Goal: Communication & Community: Share content

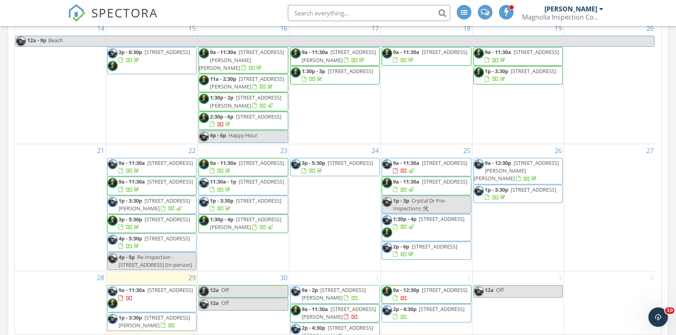
scroll to position [522, 0]
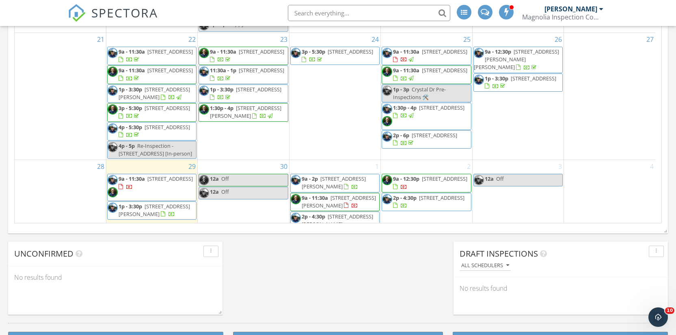
click at [142, 205] on span "178 Quinton Ct, West Columbia 29170" at bounding box center [154, 210] width 71 height 15
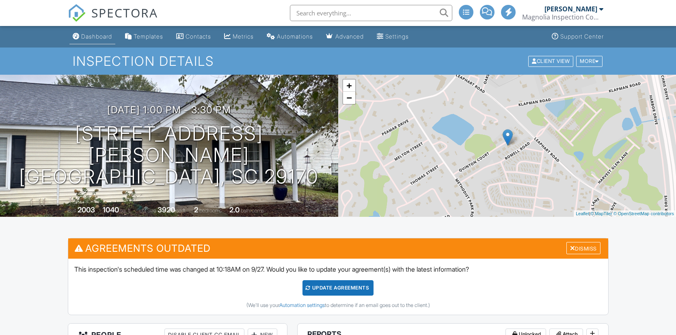
click at [107, 36] on div "Dashboard" at bounding box center [96, 36] width 31 height 7
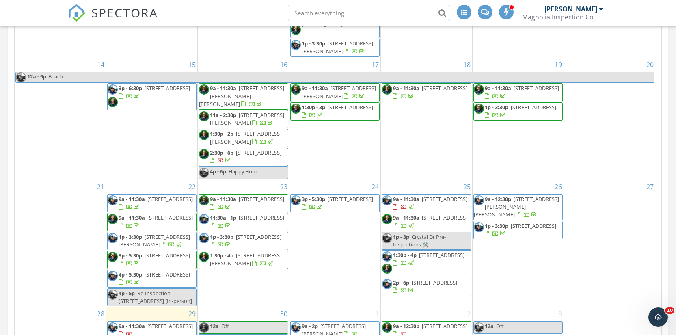
scroll to position [205, 0]
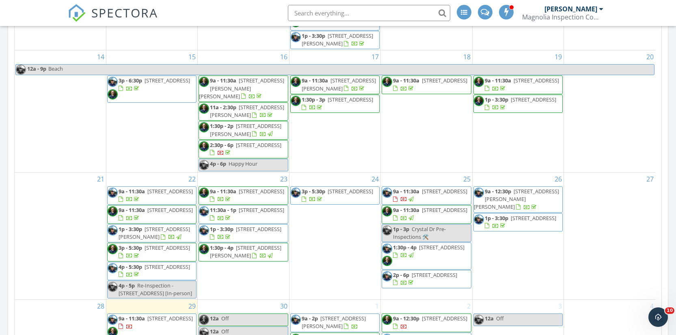
click at [244, 150] on link "2:30p - 6p 144 Fox Squirrel Cir, Columbia 29209" at bounding box center [243, 149] width 89 height 18
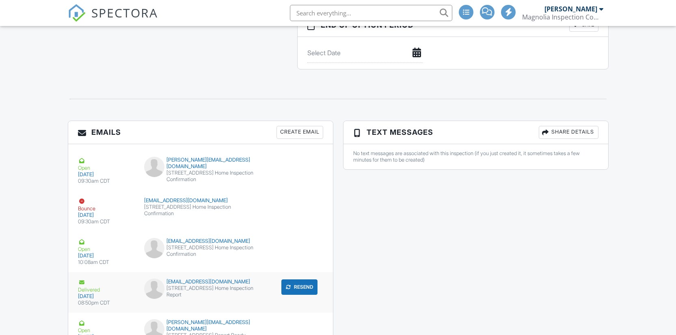
scroll to position [1216, 0]
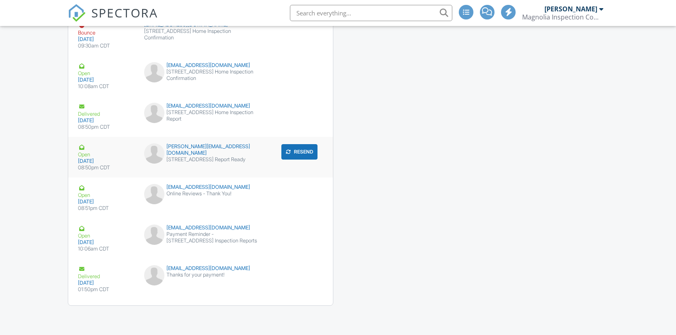
click at [306, 153] on button "Resend" at bounding box center [299, 151] width 36 height 15
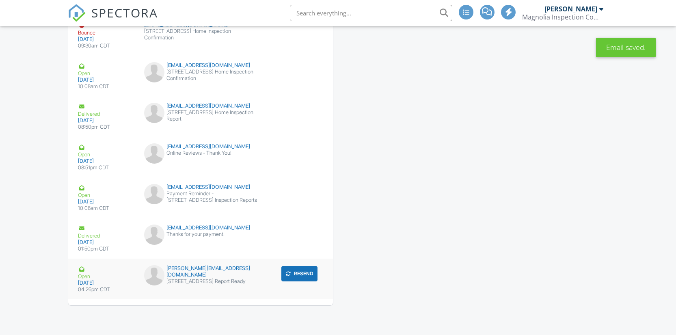
click at [230, 280] on div "leslie@thedowningteam.com 144 Fox Squirrel Cir Report Ready" at bounding box center [200, 277] width 123 height 24
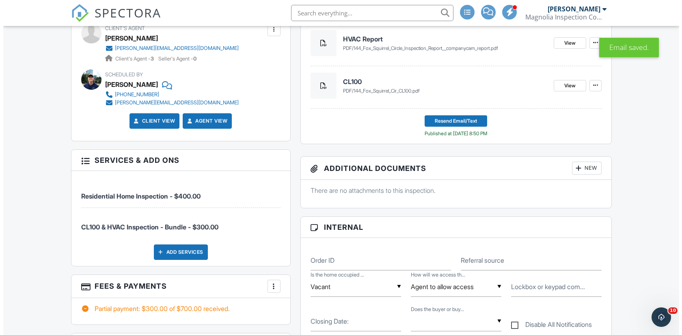
scroll to position [263, 0]
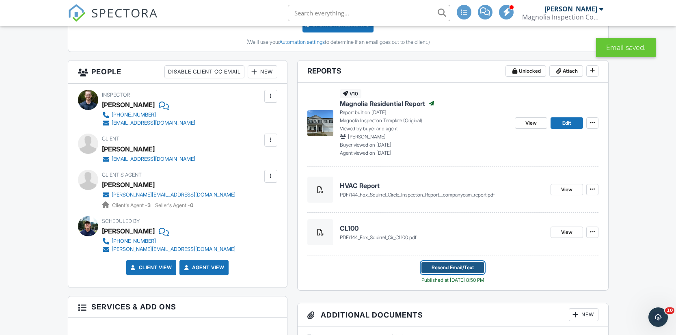
click at [457, 271] on span "Resend Email/Text" at bounding box center [453, 267] width 42 height 8
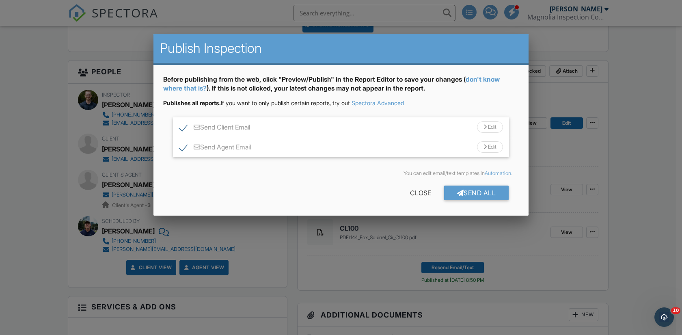
click at [181, 130] on label "Send Client Email" at bounding box center [214, 128] width 71 height 10
checkbox input "false"
click at [494, 149] on div "Edit" at bounding box center [490, 146] width 26 height 11
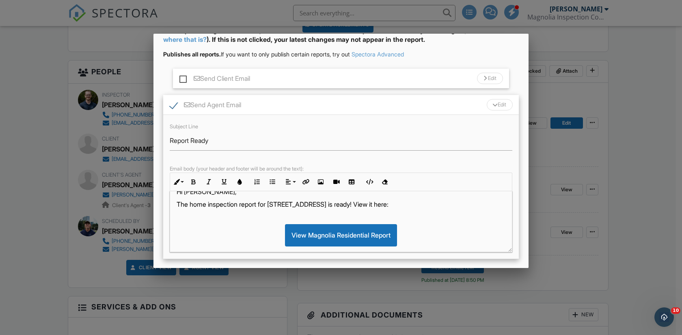
scroll to position [8, 0]
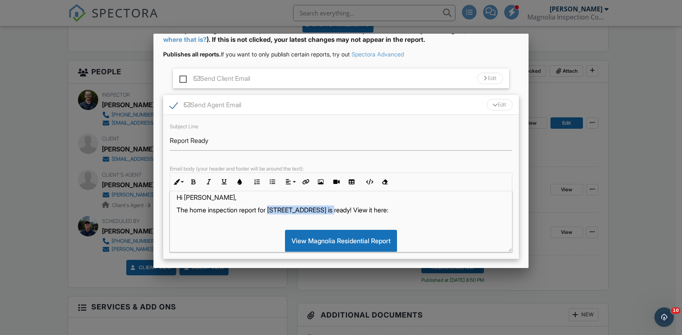
drag, startPoint x: 274, startPoint y: 210, endPoint x: 333, endPoint y: 214, distance: 59.4
click at [333, 214] on p "The home inspection report for [STREET_ADDRESS] is ready! View it here:" at bounding box center [341, 209] width 329 height 9
copy p "[STREET_ADDRESS]"
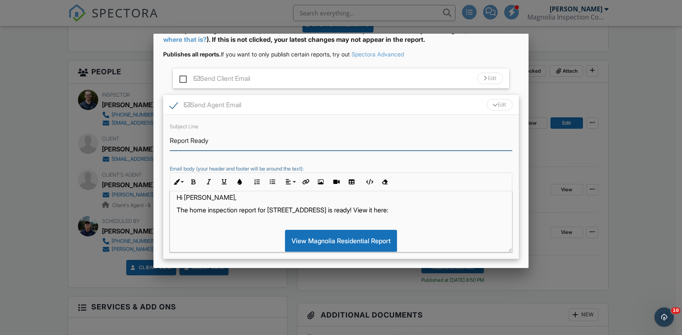
click at [170, 139] on input "Report Ready" at bounding box center [341, 141] width 343 height 20
paste input "[STREET_ADDRESS]"
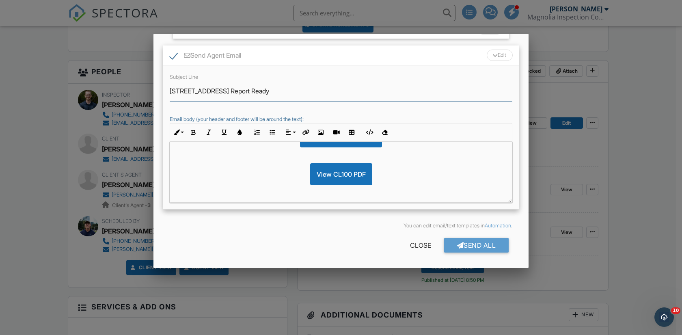
scroll to position [306, 0]
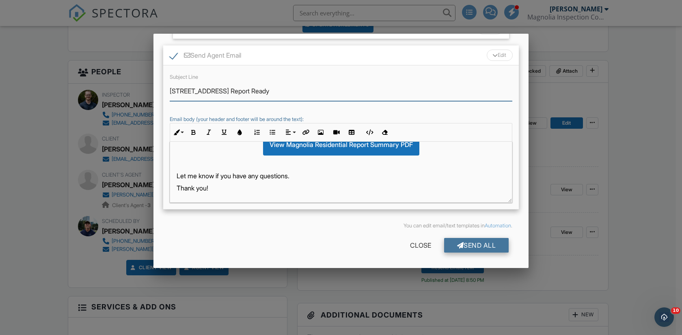
type input "[STREET_ADDRESS] Report Ready"
click at [456, 244] on div "Send All" at bounding box center [476, 245] width 65 height 15
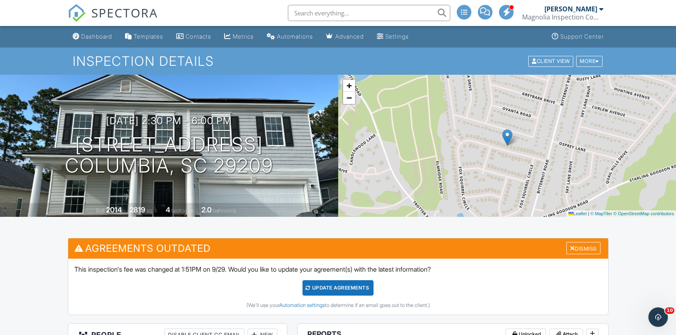
click at [89, 26] on div "SPECTORA" at bounding box center [113, 13] width 90 height 26
click at [89, 36] on div "Dashboard" at bounding box center [96, 36] width 31 height 7
